Goal: Task Accomplishment & Management: Manage account settings

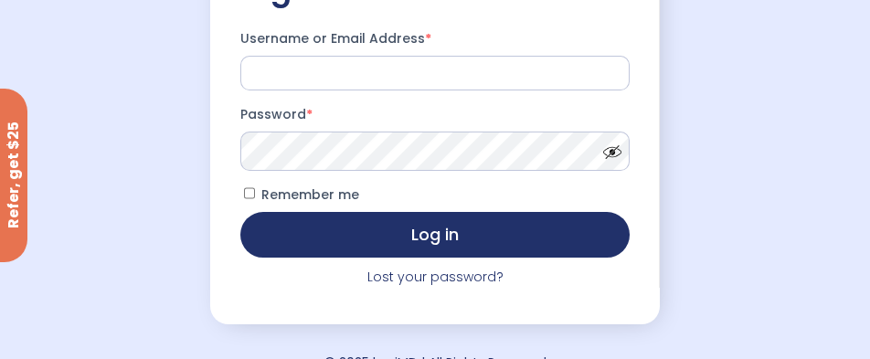
scroll to position [273, 0]
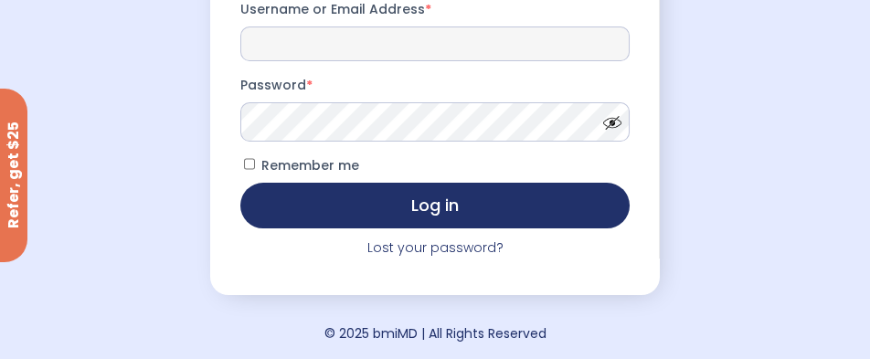
type input "**********"
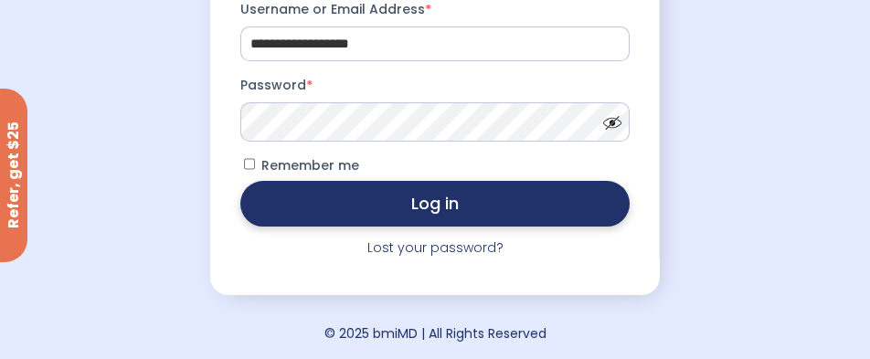
click at [307, 225] on button "Log in" at bounding box center [435, 204] width 390 height 46
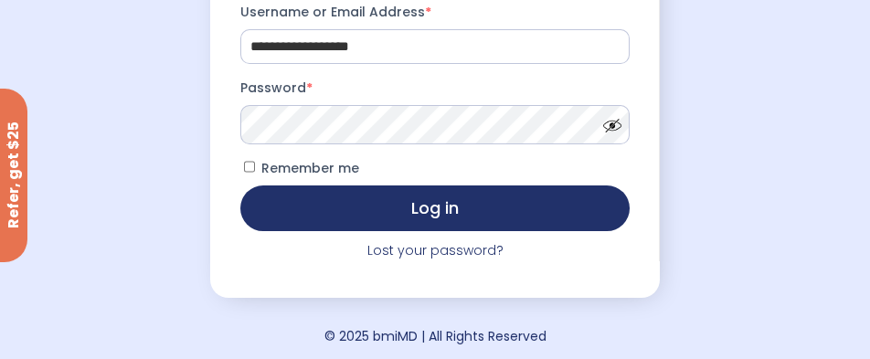
scroll to position [273, 0]
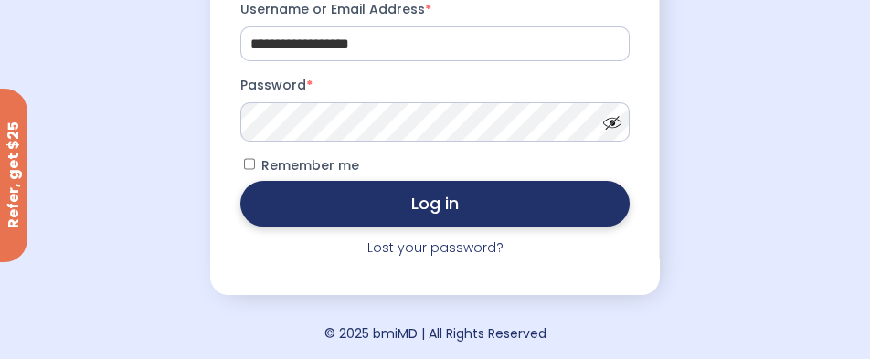
click at [541, 220] on button "Log in" at bounding box center [435, 204] width 390 height 46
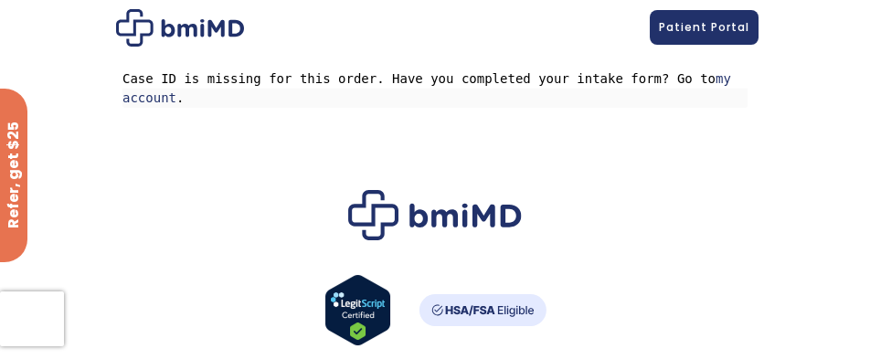
click at [0, 0] on span "My Account" at bounding box center [0, 0] width 0 height 0
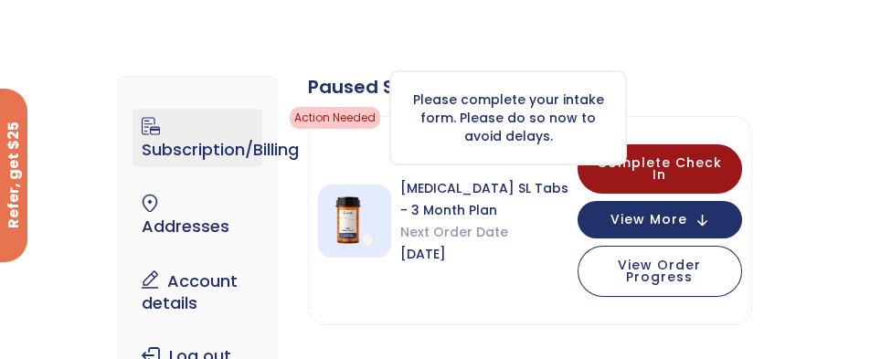
scroll to position [91, 0]
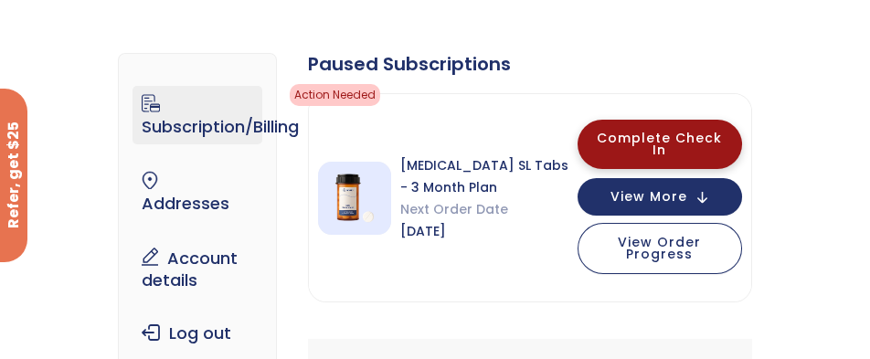
click at [722, 144] on span "Complete Check In" at bounding box center [659, 144] width 125 height 30
